Goal: Find contact information: Find contact information

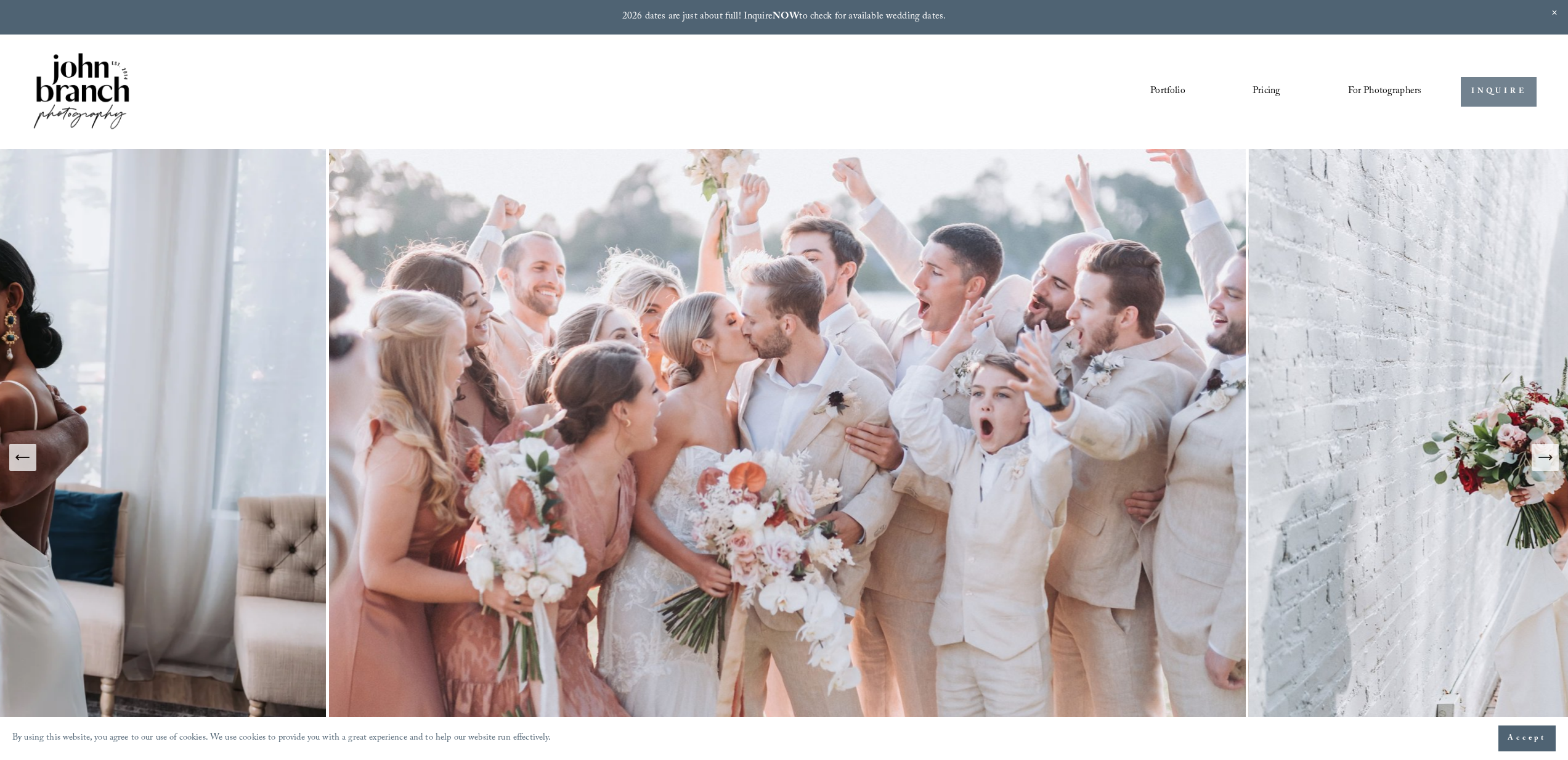
click at [1474, 91] on link "INQUIRE" at bounding box center [1498, 92] width 76 height 31
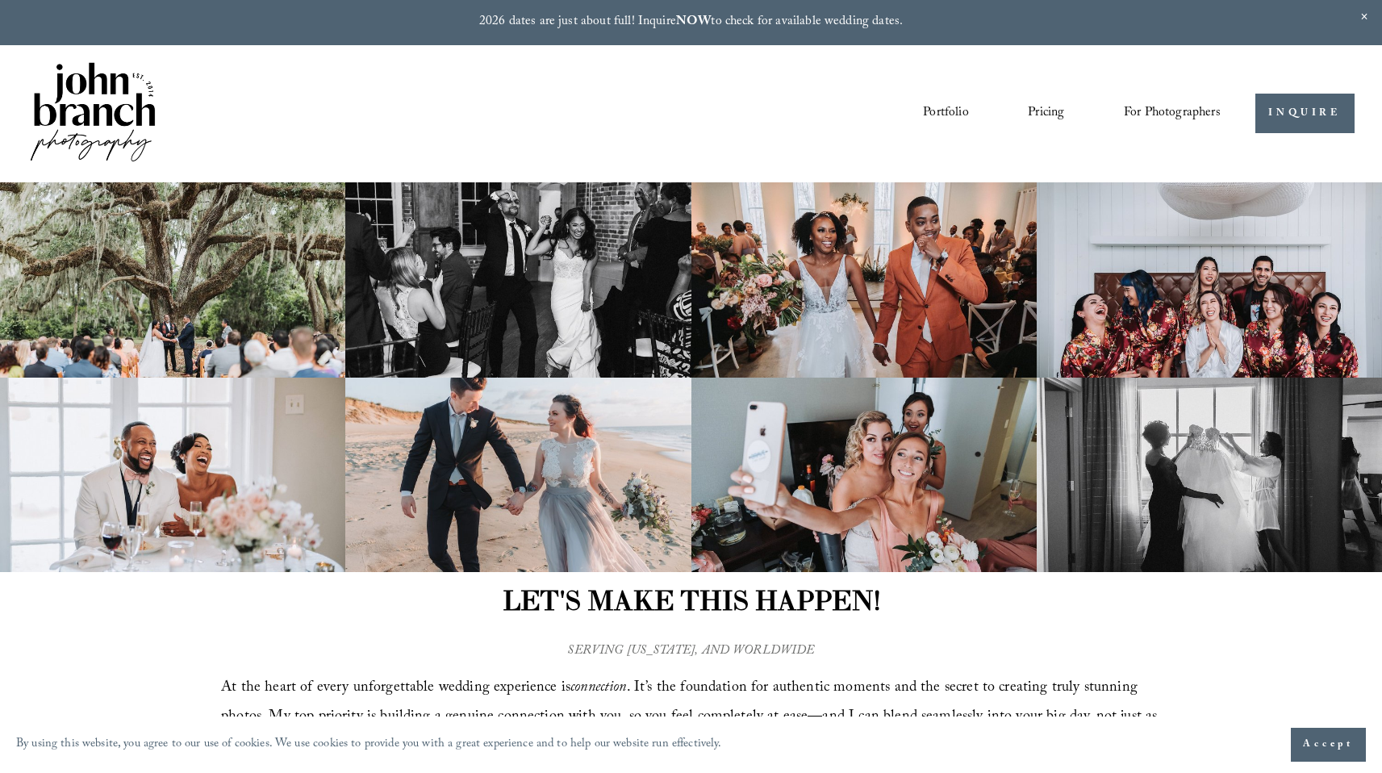
click at [75, 105] on img at bounding box center [92, 113] width 131 height 109
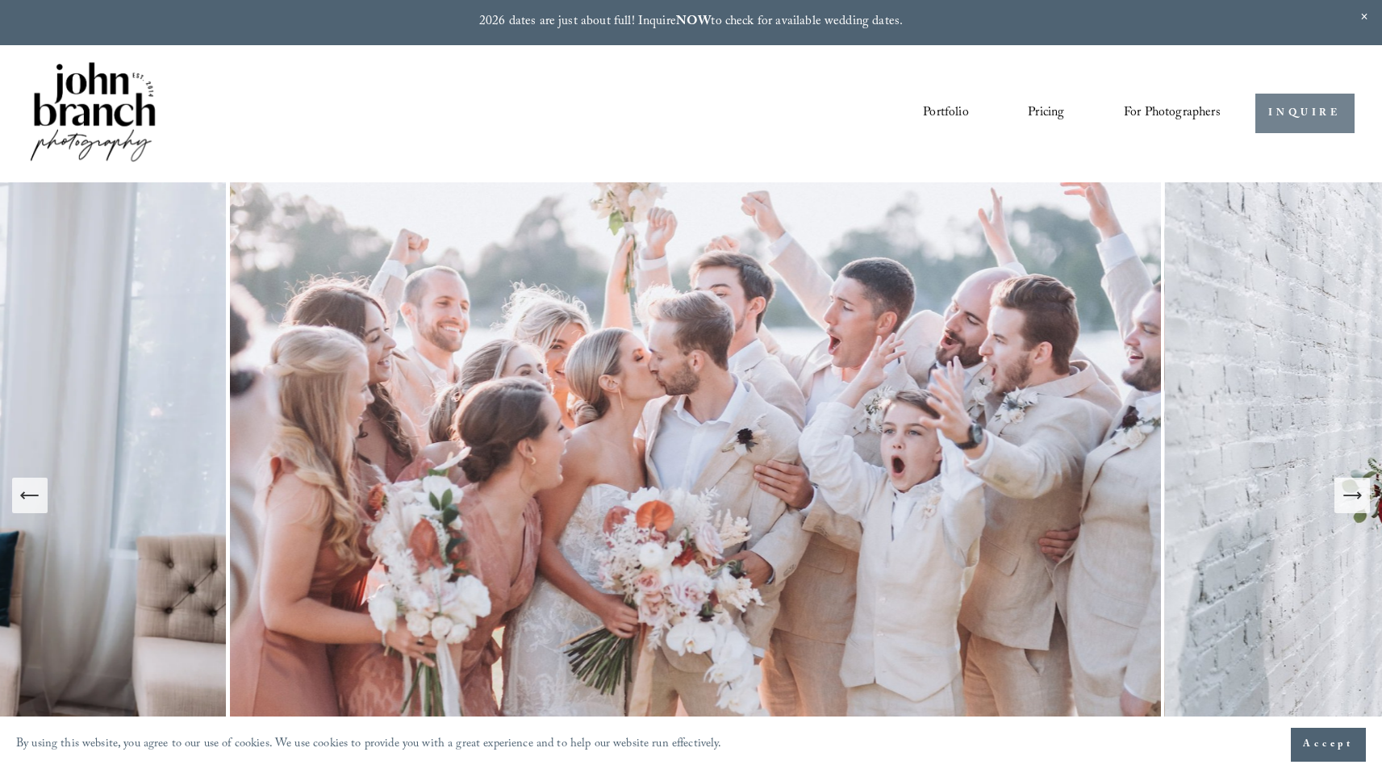
click at [1321, 129] on link "INQUIRE" at bounding box center [1304, 114] width 99 height 40
